Goal: Task Accomplishment & Management: Manage account settings

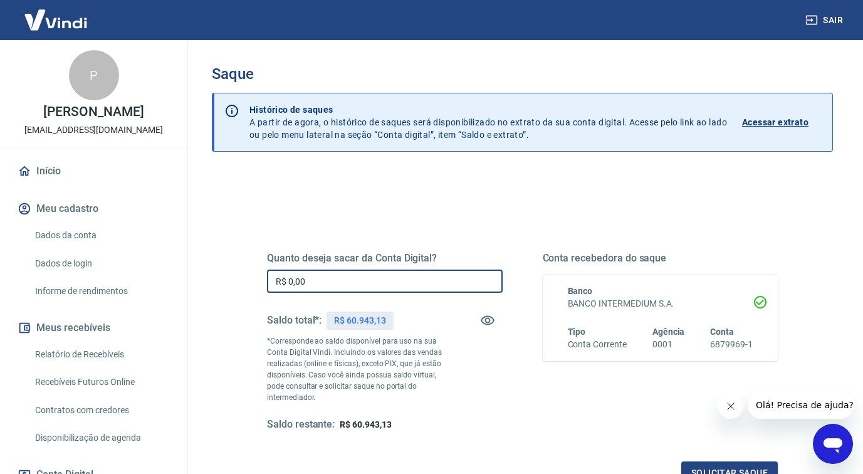
click at [305, 280] on input "R$ 0,00" at bounding box center [385, 281] width 236 height 23
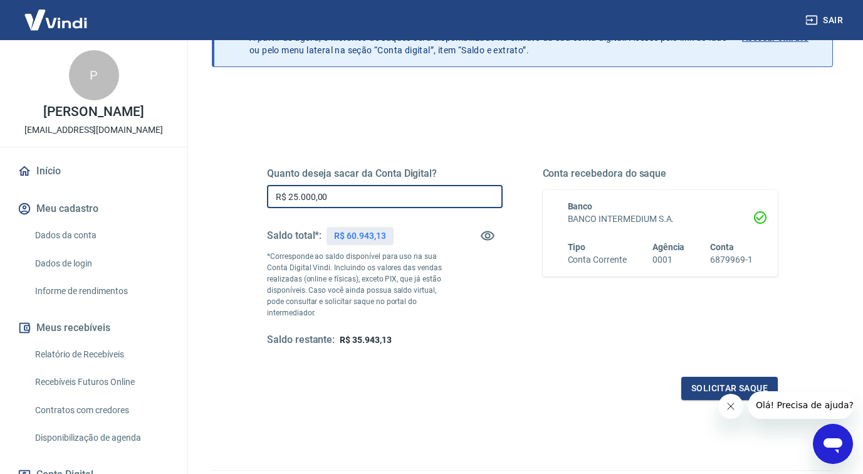
scroll to position [157, 0]
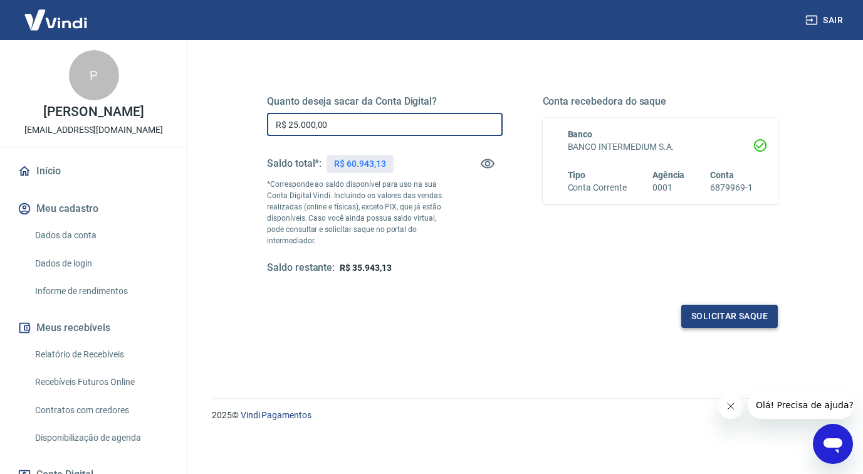
type input "R$ 25.000,00"
click at [705, 312] on button "Solicitar saque" at bounding box center [730, 316] width 97 height 23
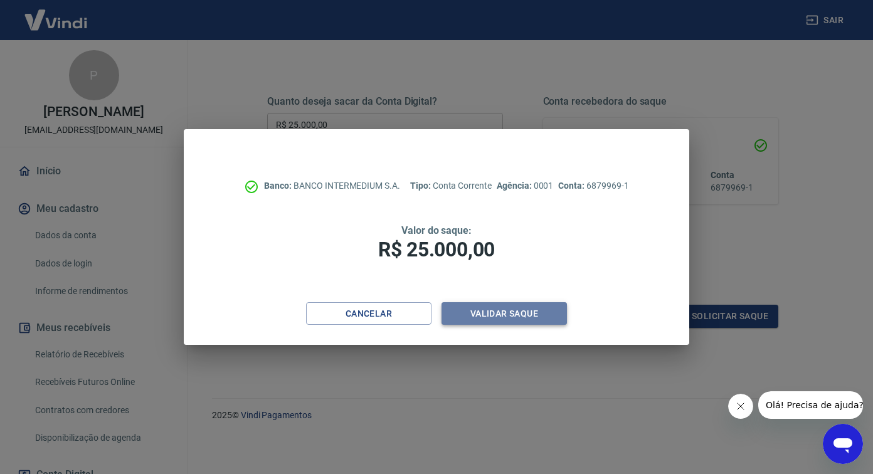
click at [519, 307] on button "Validar saque" at bounding box center [503, 313] width 125 height 23
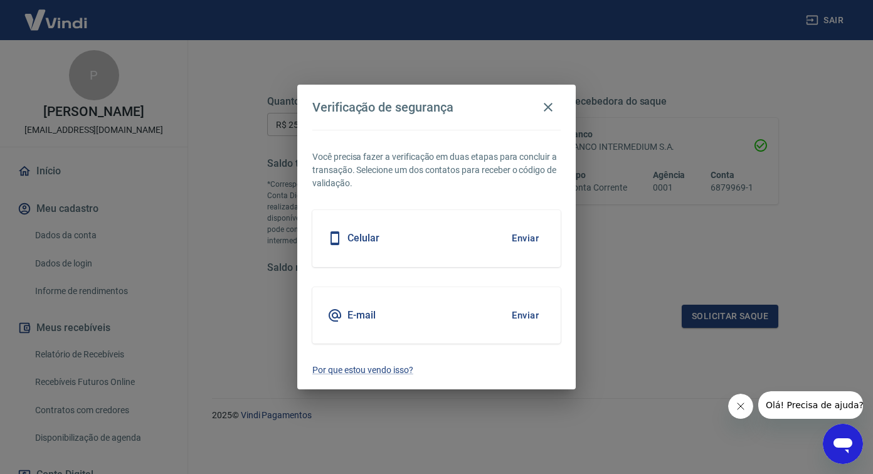
click at [463, 256] on div "Celular Enviar" at bounding box center [436, 238] width 248 height 56
click at [533, 234] on button "Enviar" at bounding box center [525, 238] width 41 height 26
click at [527, 235] on button "Enviar" at bounding box center [525, 238] width 41 height 26
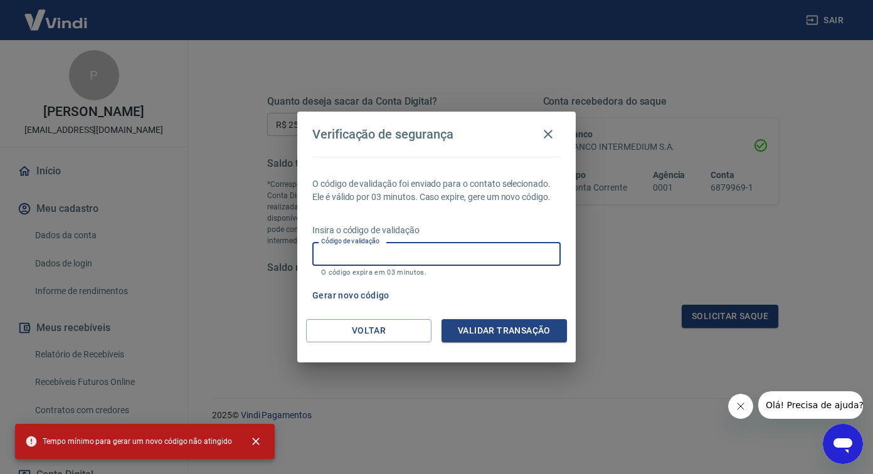
click at [436, 248] on input "Código de validação" at bounding box center [436, 253] width 248 height 23
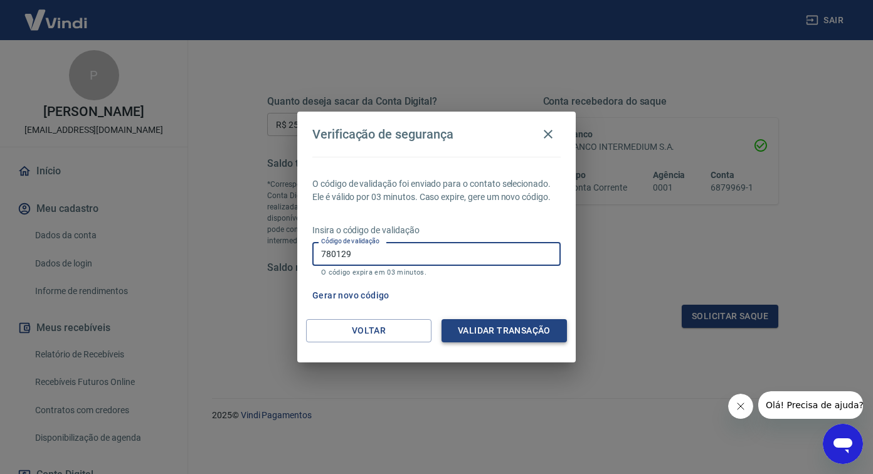
type input "780129"
click at [543, 324] on button "Validar transação" at bounding box center [503, 330] width 125 height 23
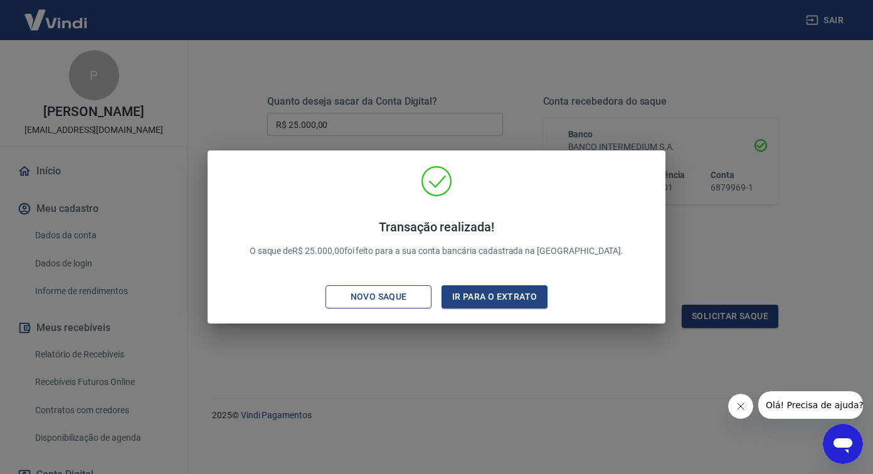
click at [406, 293] on div "Novo saque" at bounding box center [378, 297] width 87 height 16
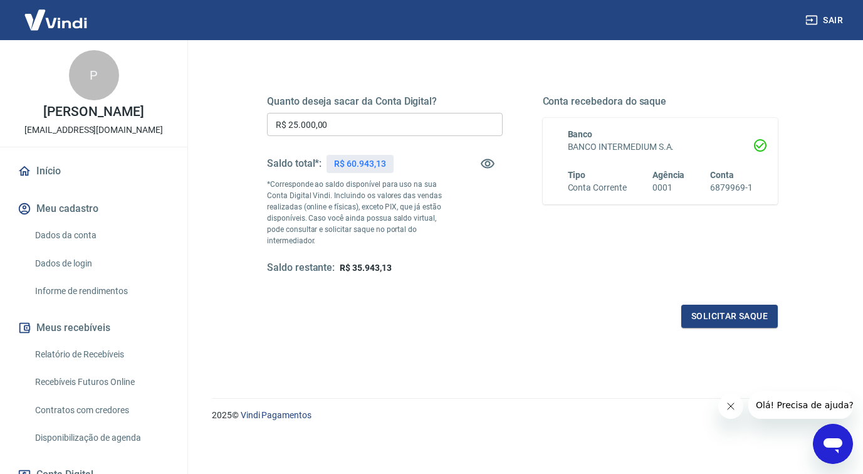
click at [72, 24] on img at bounding box center [56, 20] width 82 height 38
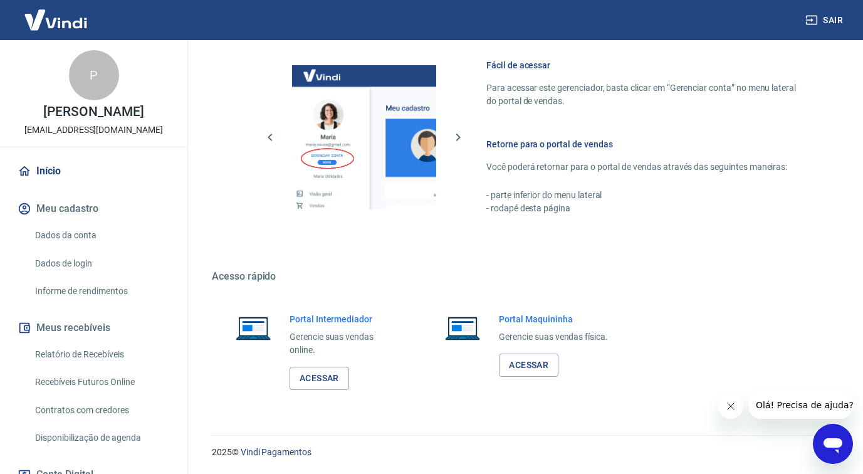
scroll to position [541, 0]
